Goal: Task Accomplishment & Management: Manage account settings

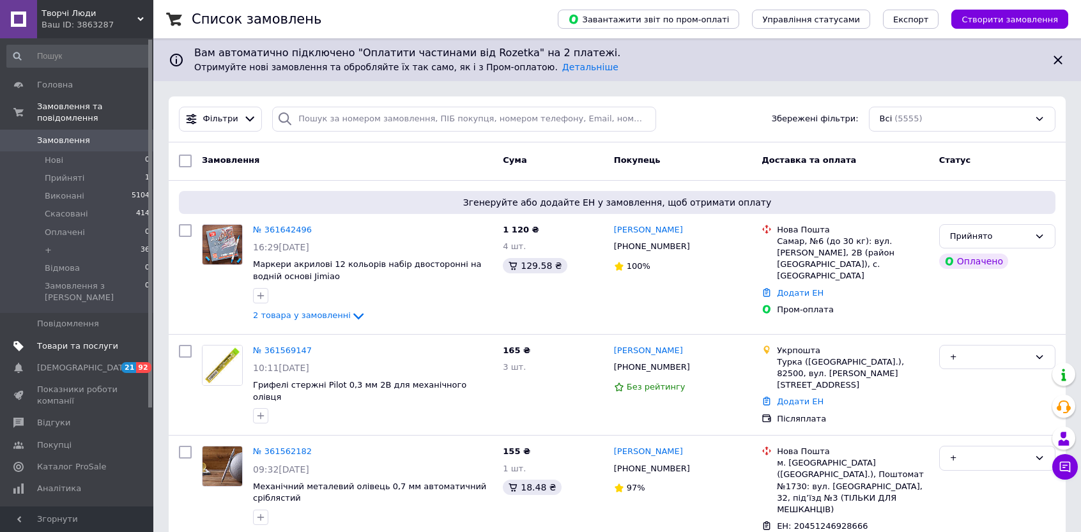
click at [77, 341] on span "Товари та послуги" at bounding box center [77, 347] width 81 height 12
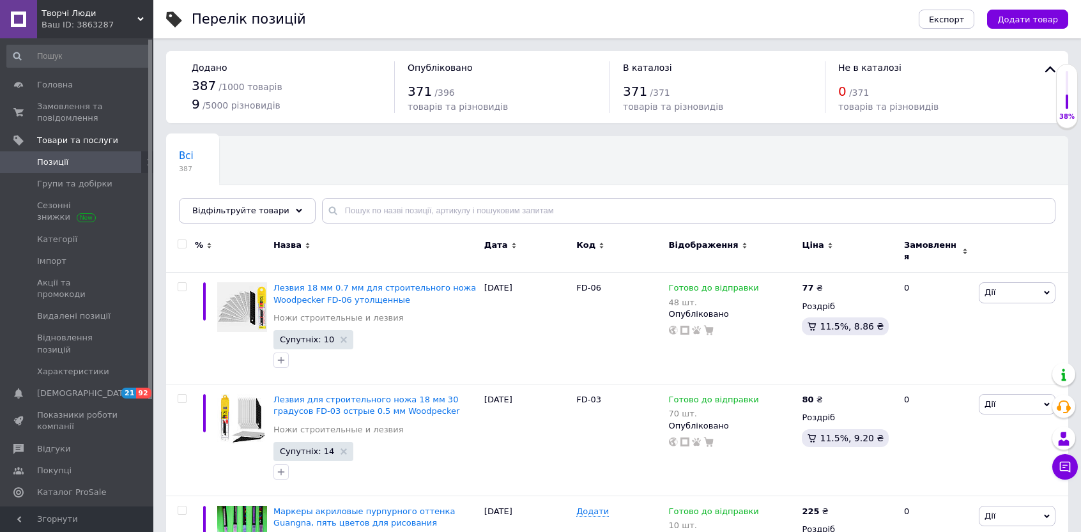
scroll to position [128, 0]
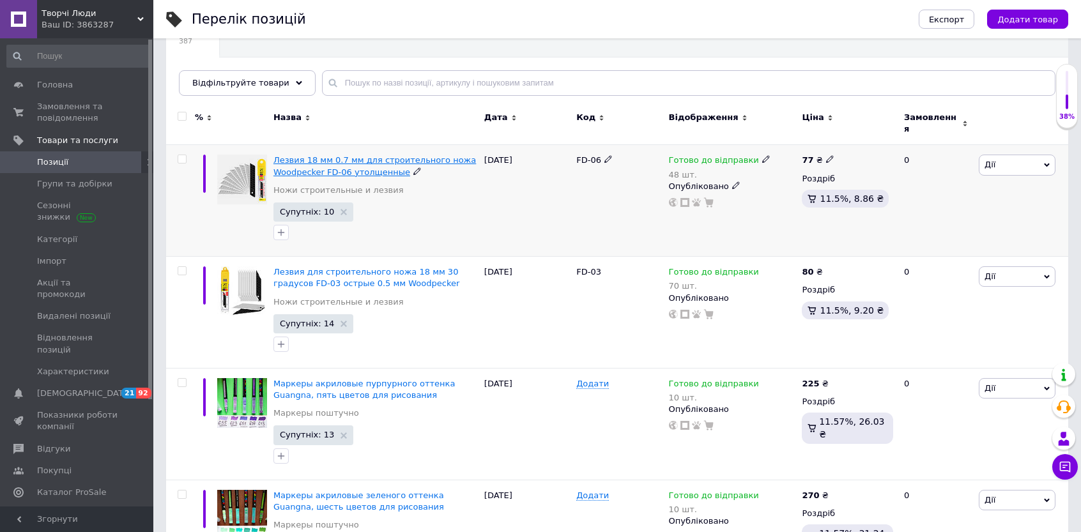
click at [364, 164] on span "Лезвия 18 мм 0.7 мм для строительного ножа Woodpecker FD-06 утолщенные" at bounding box center [374, 165] width 203 height 21
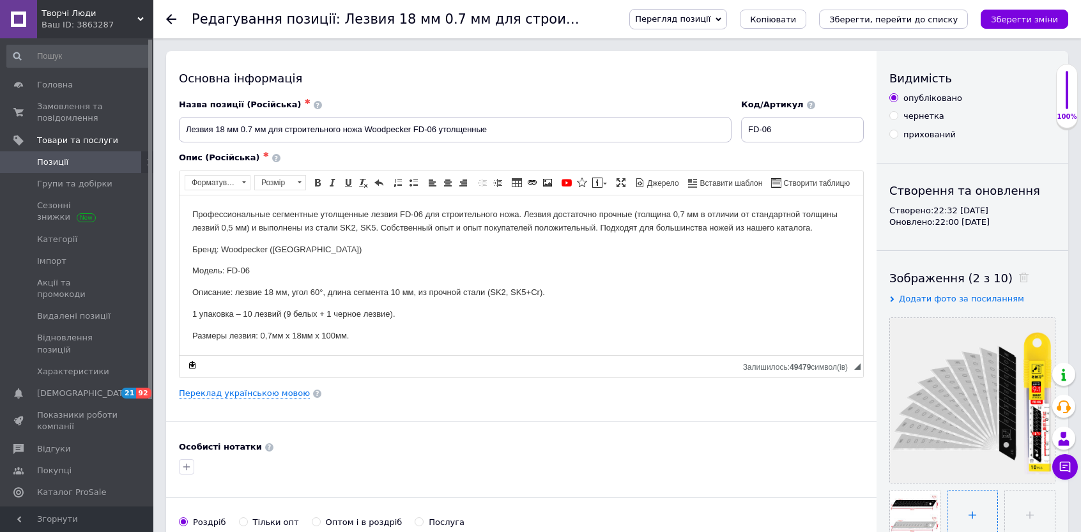
click at [971, 510] on input "file" at bounding box center [973, 516] width 50 height 50
type input "C:\fakepath\IMG_6566.jpg"
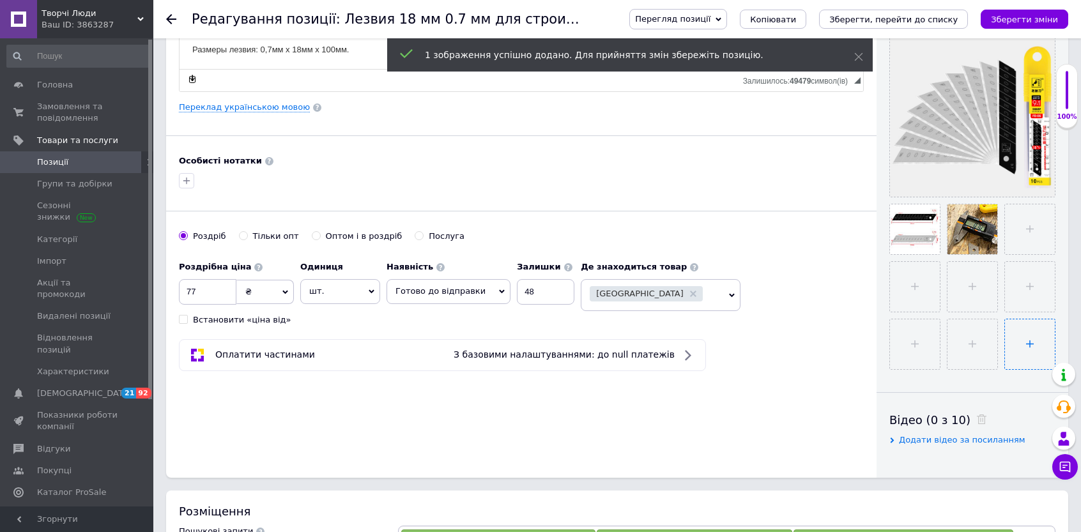
scroll to position [319, 0]
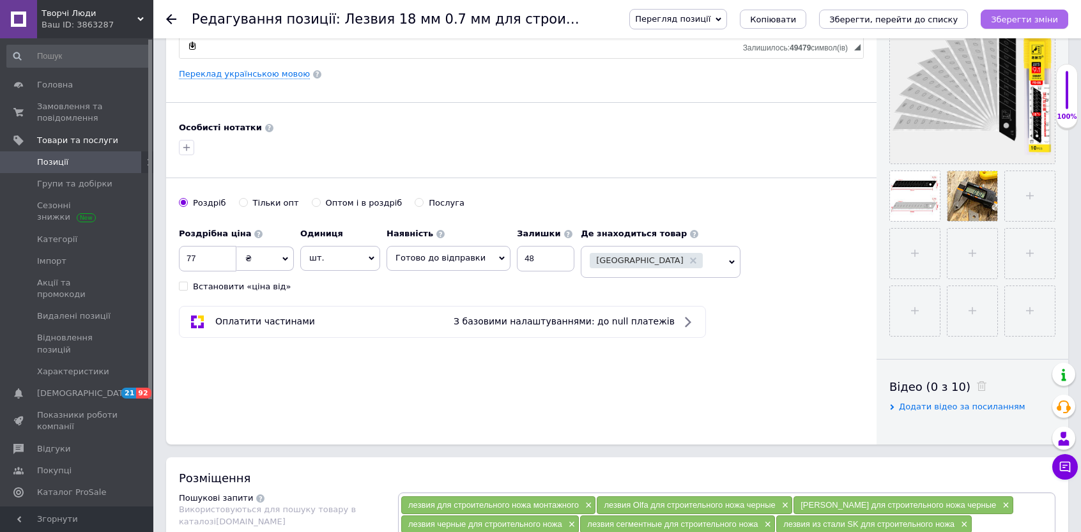
click at [1024, 21] on icon "Зберегти зміни" at bounding box center [1024, 20] width 67 height 10
click at [1011, 24] on icon "Зберегти зміни" at bounding box center [1024, 20] width 67 height 10
click at [64, 193] on link "Групи та добірки" at bounding box center [78, 184] width 157 height 22
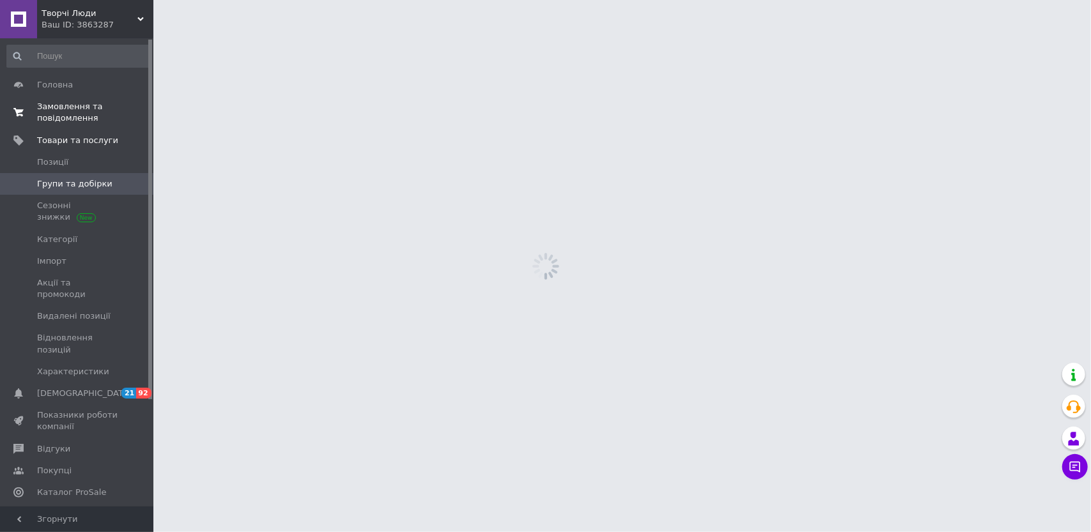
click at [55, 109] on span "Замовлення та повідомлення" at bounding box center [77, 112] width 81 height 23
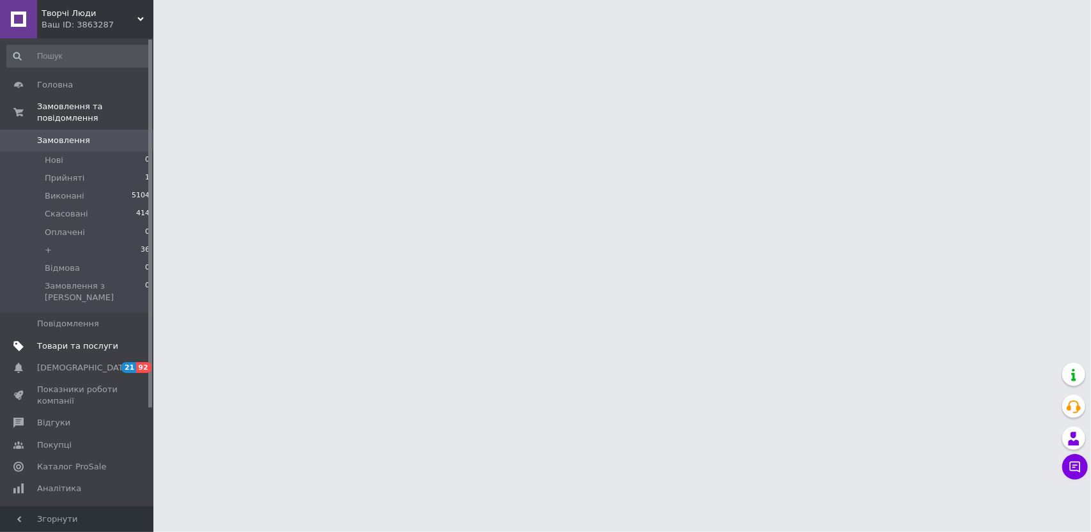
click at [46, 341] on span "Товари та послуги" at bounding box center [77, 347] width 81 height 12
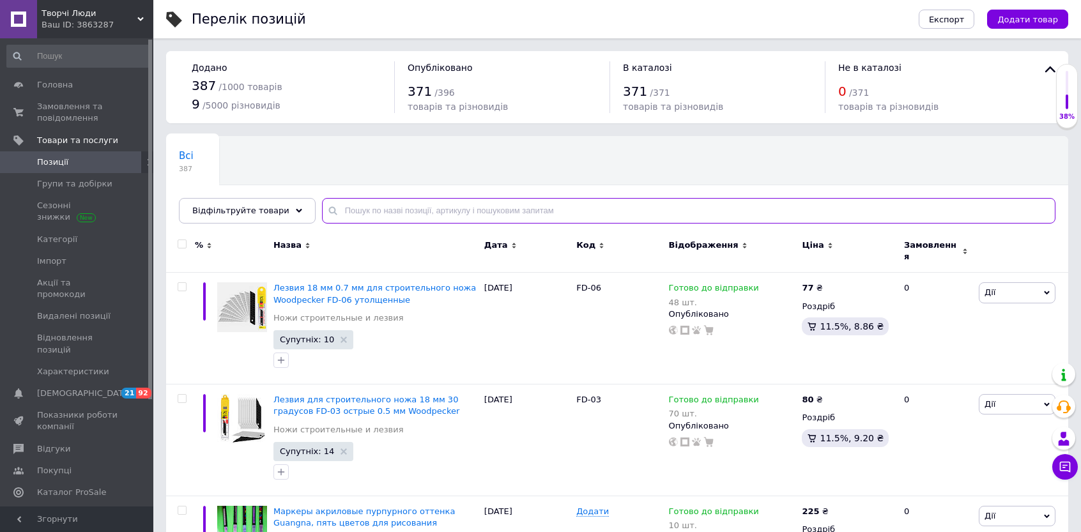
click at [445, 203] on input "text" at bounding box center [688, 211] width 733 height 26
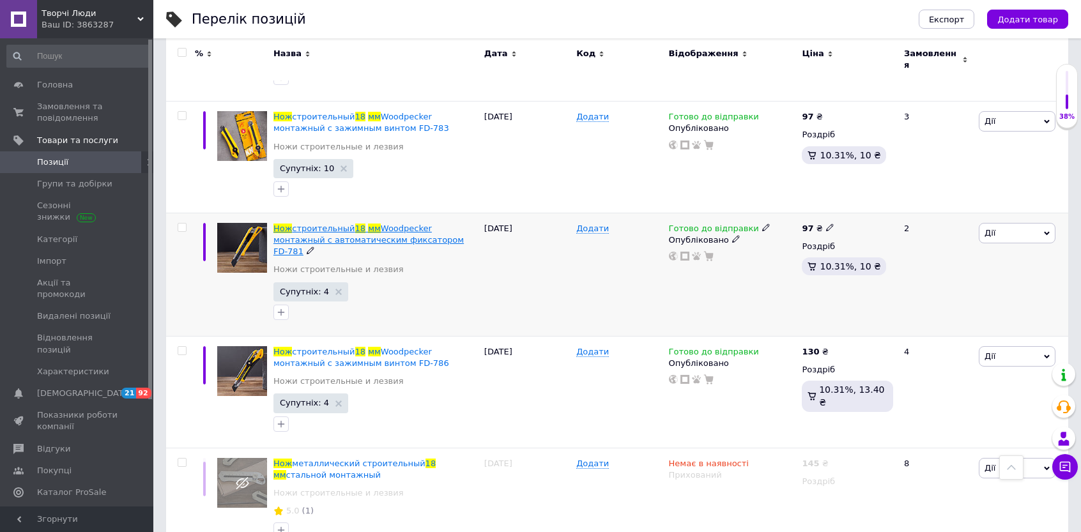
scroll to position [1086, 0]
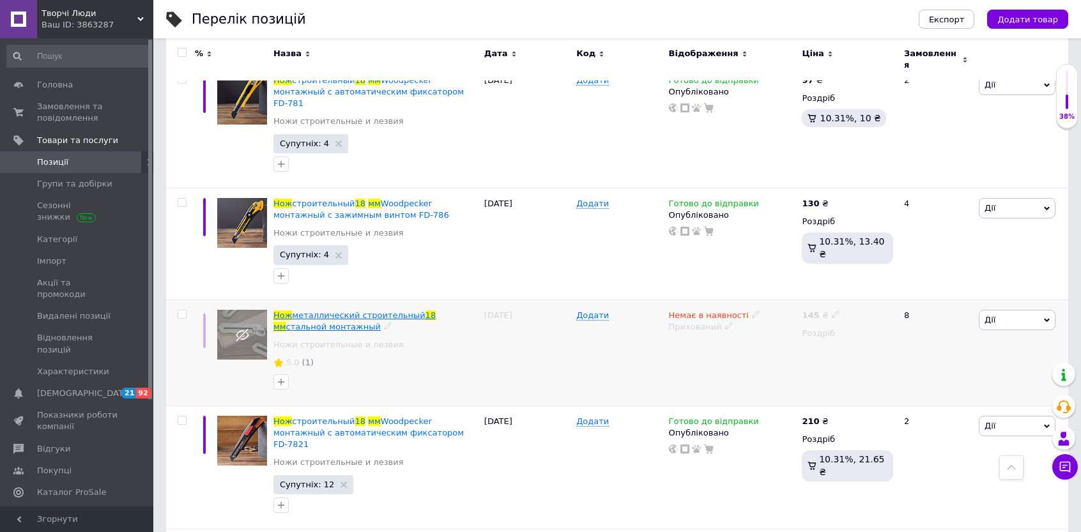
type input "18 мм нож"
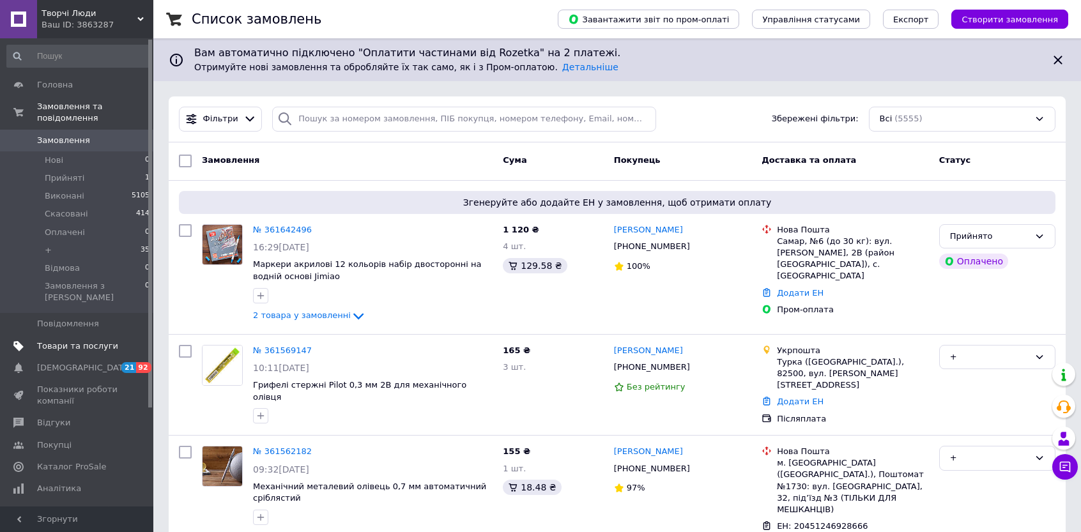
click at [78, 341] on span "Товари та послуги" at bounding box center [77, 347] width 81 height 12
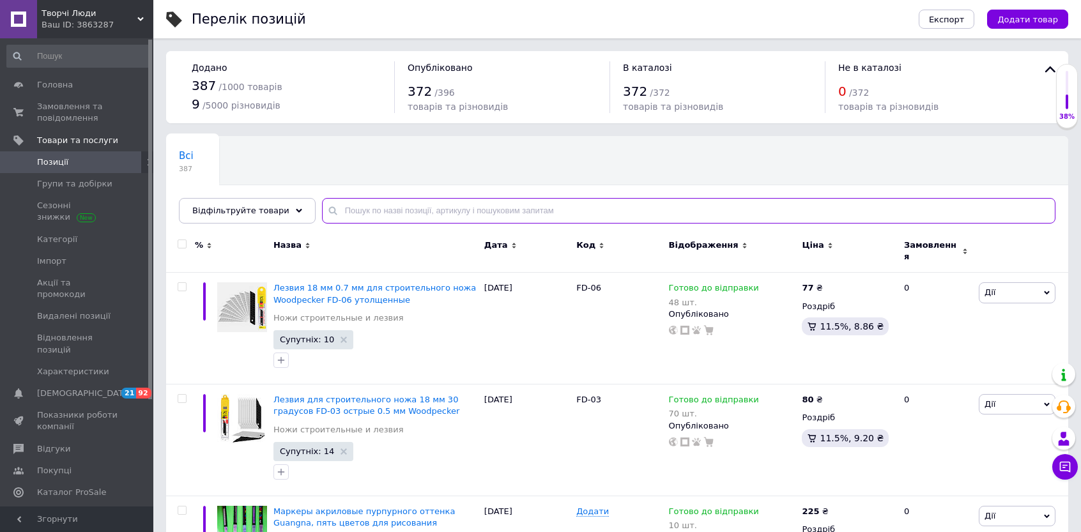
click at [398, 208] on input "text" at bounding box center [688, 211] width 733 height 26
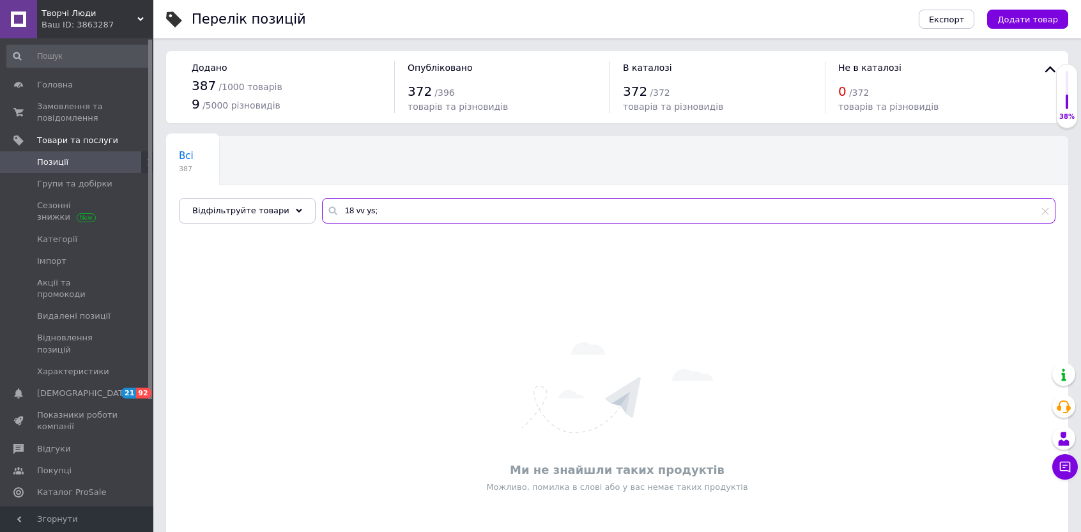
click at [372, 214] on input "18 vv ys;" at bounding box center [688, 211] width 733 height 26
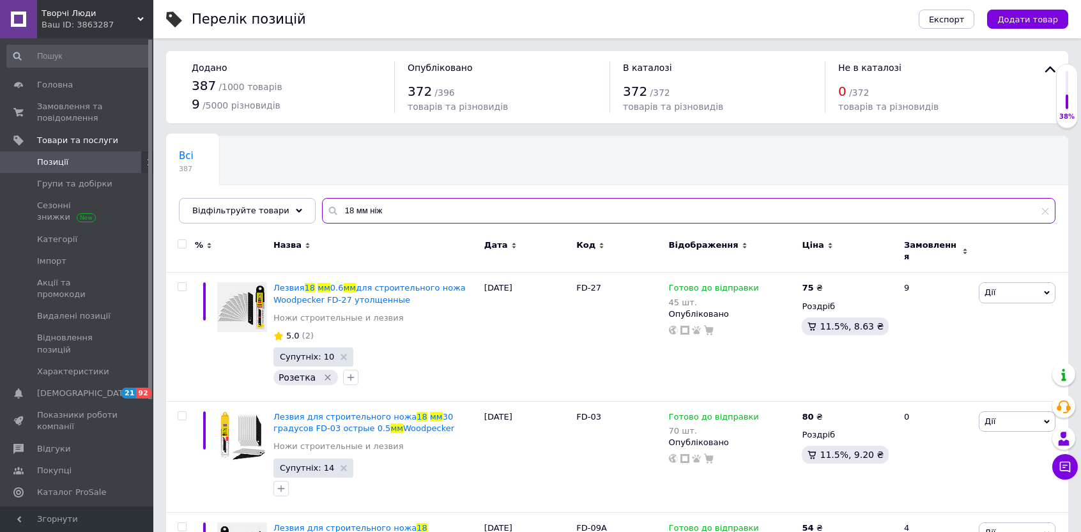
drag, startPoint x: 353, startPoint y: 213, endPoint x: 426, endPoint y: 206, distance: 73.8
click at [426, 206] on input "18 мм ніж" at bounding box center [688, 211] width 733 height 26
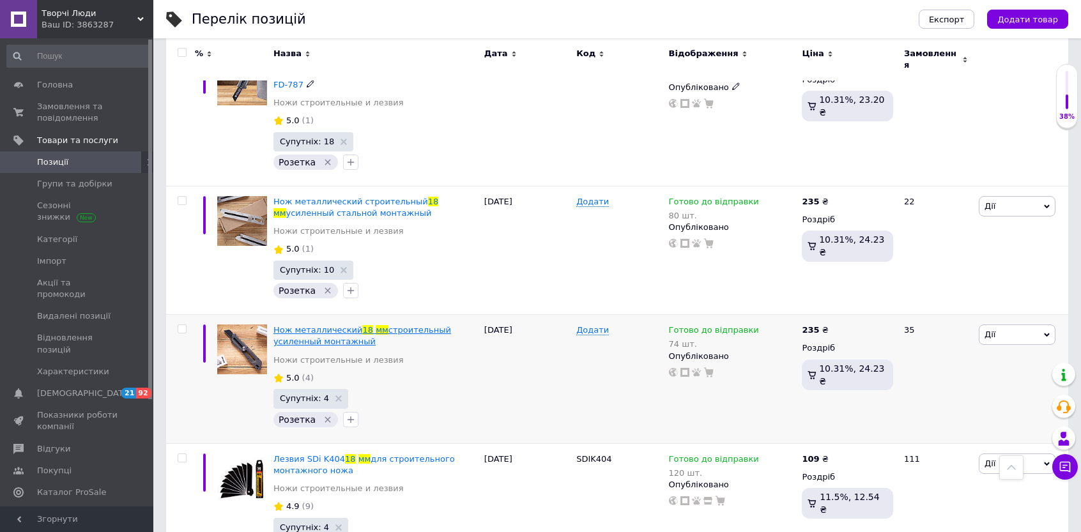
scroll to position [2200, 0]
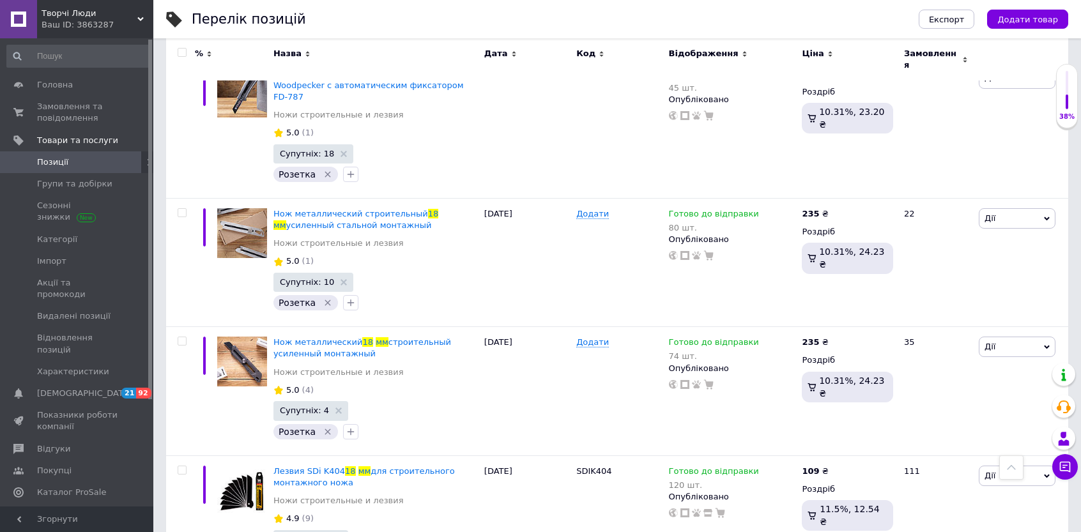
type input "18 мм"
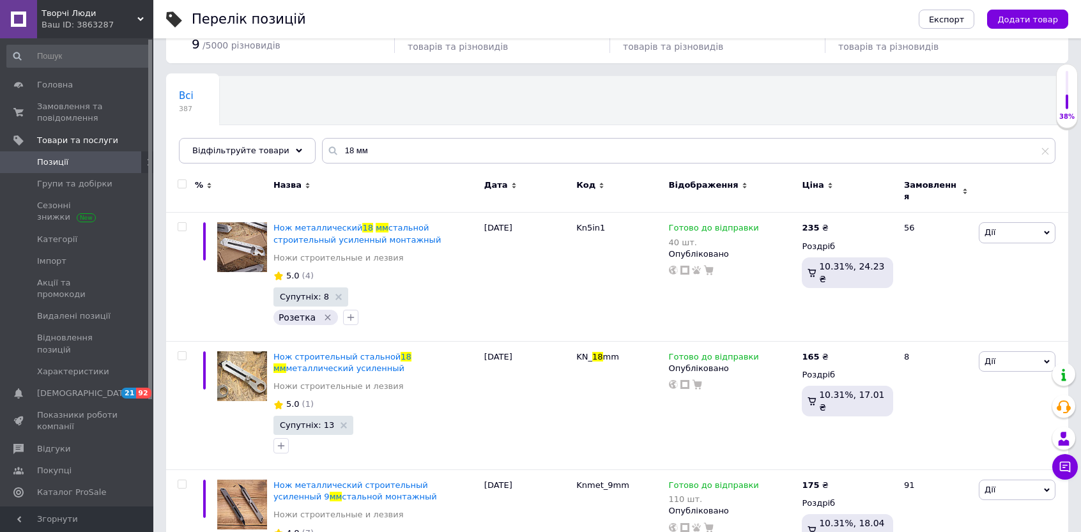
scroll to position [192, 0]
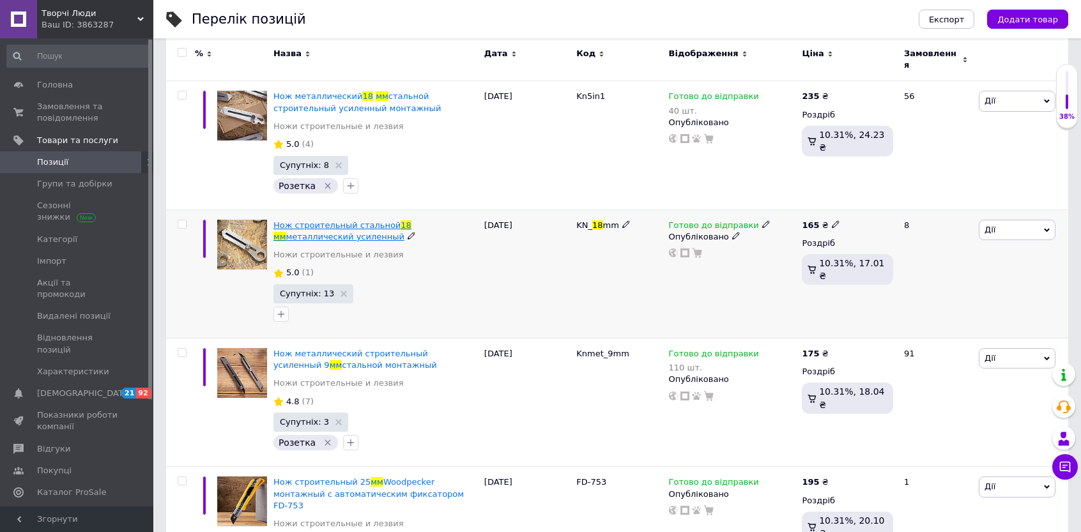
click at [307, 220] on span "Нож строительный стальной" at bounding box center [336, 225] width 127 height 10
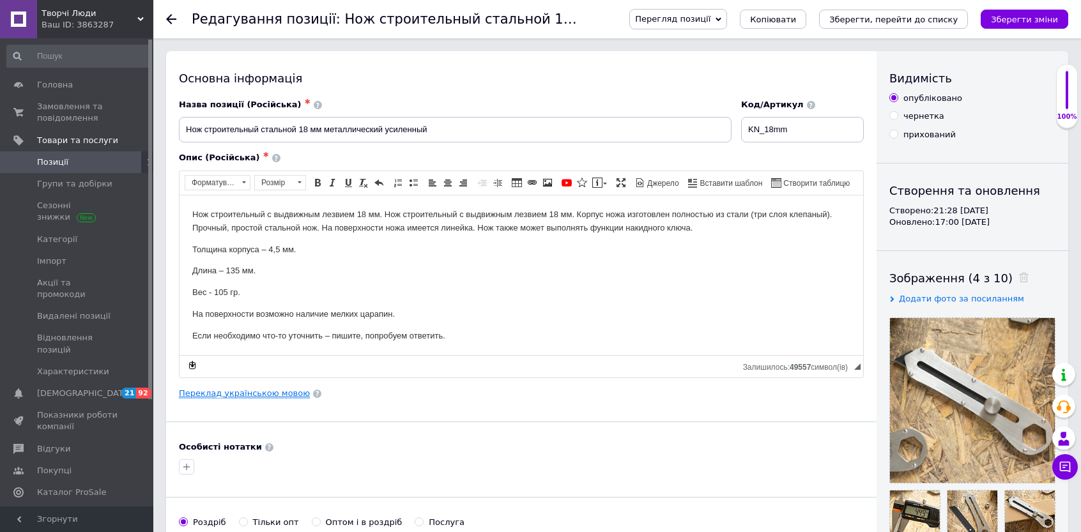
click at [208, 396] on link "Переклад українською мовою" at bounding box center [244, 393] width 131 height 10
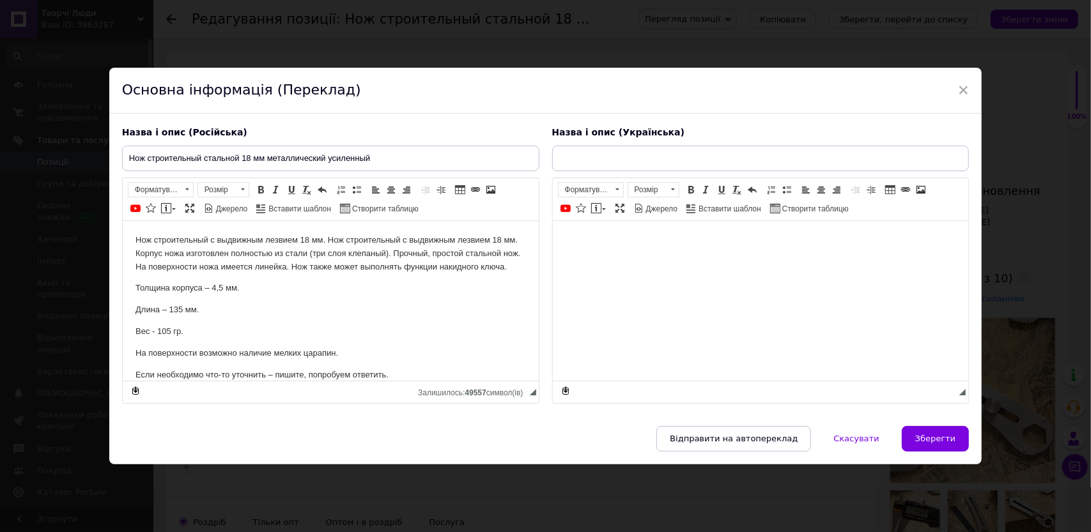
type input "Ніж будівельний сталевий будівельний 18 мм посилений"
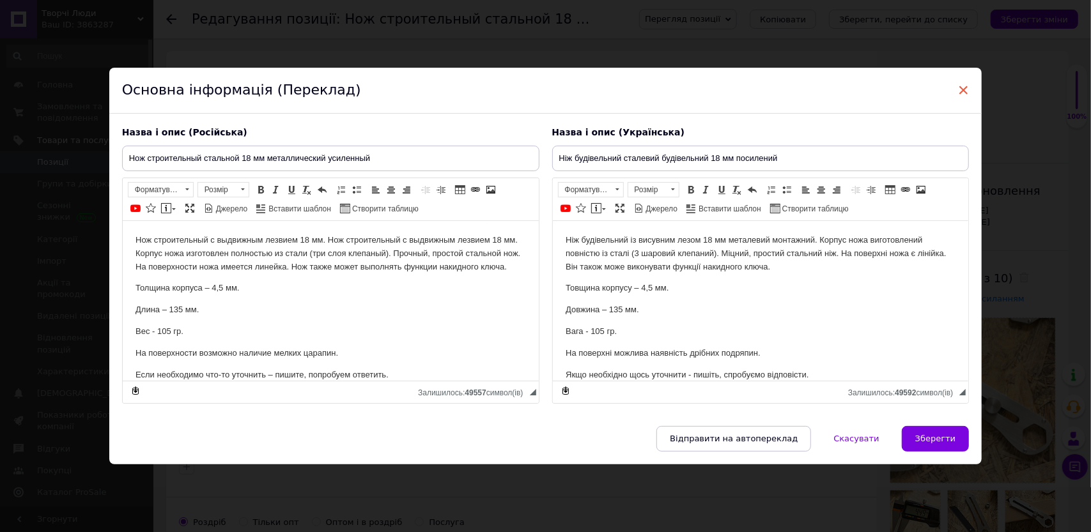
click at [963, 90] on span "×" at bounding box center [964, 90] width 12 height 22
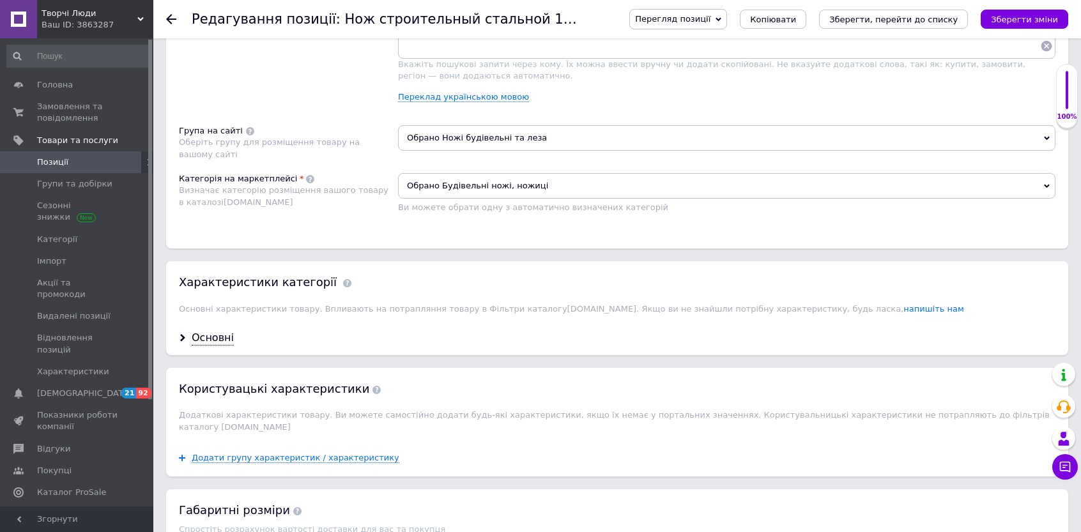
scroll to position [1022, 0]
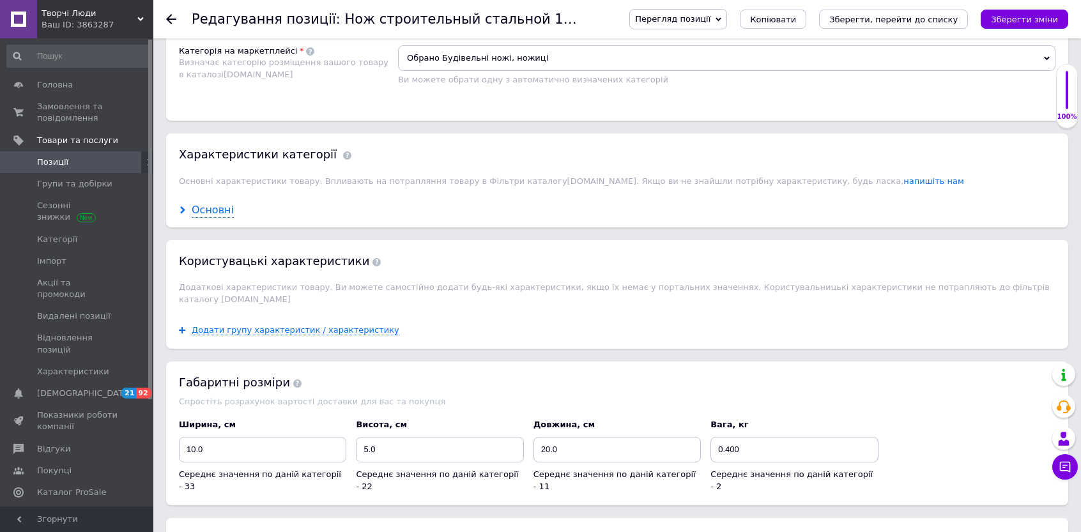
click at [215, 203] on div "Основні" at bounding box center [213, 210] width 42 height 15
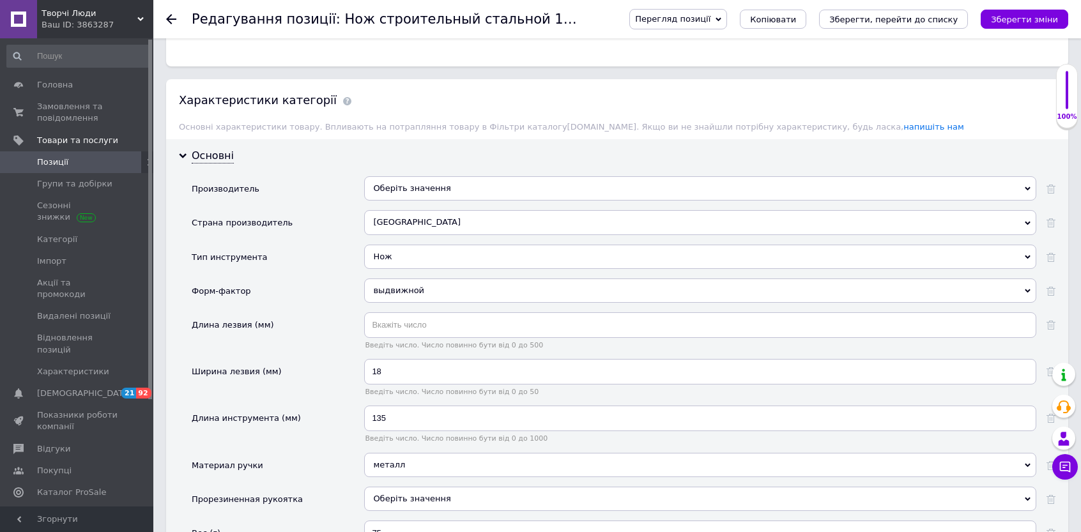
scroll to position [1150, 0]
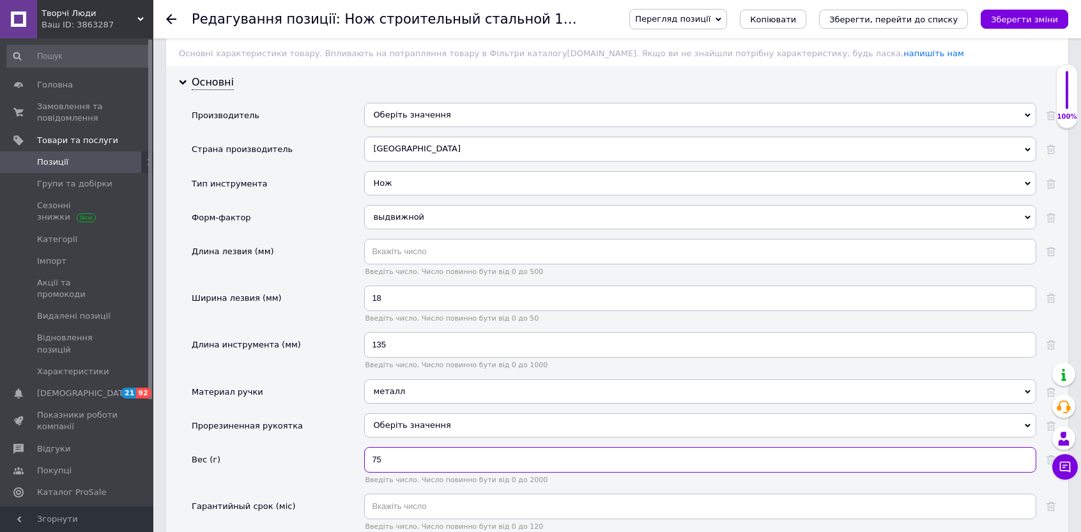
drag, startPoint x: 388, startPoint y: 450, endPoint x: 362, endPoint y: 446, distance: 25.9
click at [362, 447] on div "Вес (г) 75 Введіть число. Число повинно бути від 0 до 2000" at bounding box center [624, 470] width 864 height 47
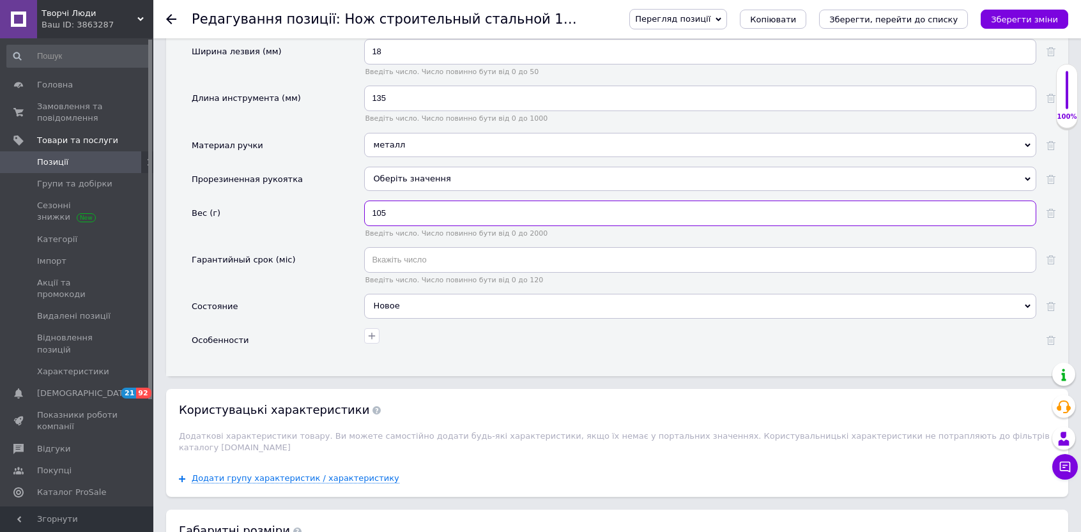
scroll to position [1406, 0]
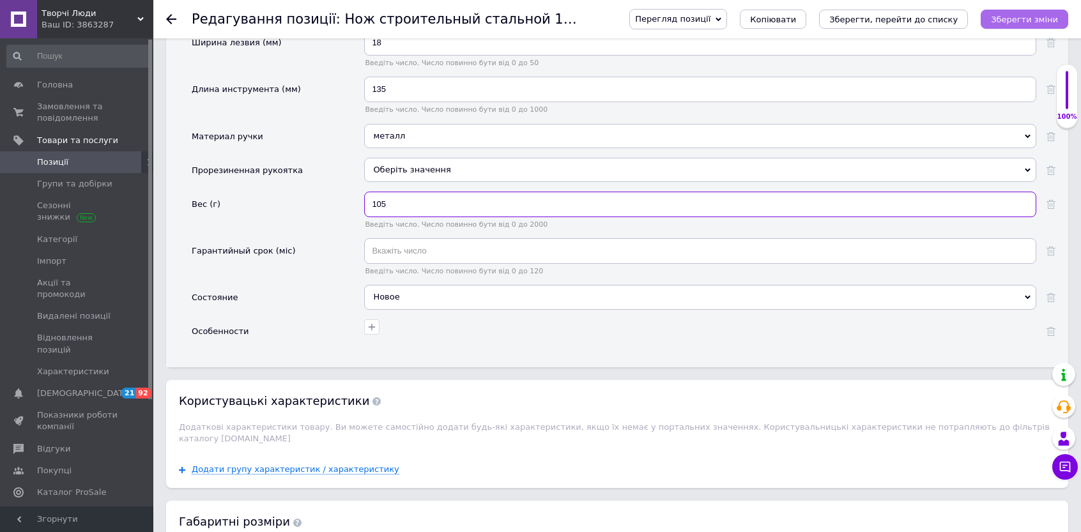
type input "105"
drag, startPoint x: 1040, startPoint y: 24, endPoint x: 927, endPoint y: 63, distance: 119.0
click at [1039, 24] on icon "Зберегти зміни" at bounding box center [1024, 20] width 67 height 10
